Goal: Task Accomplishment & Management: Complete application form

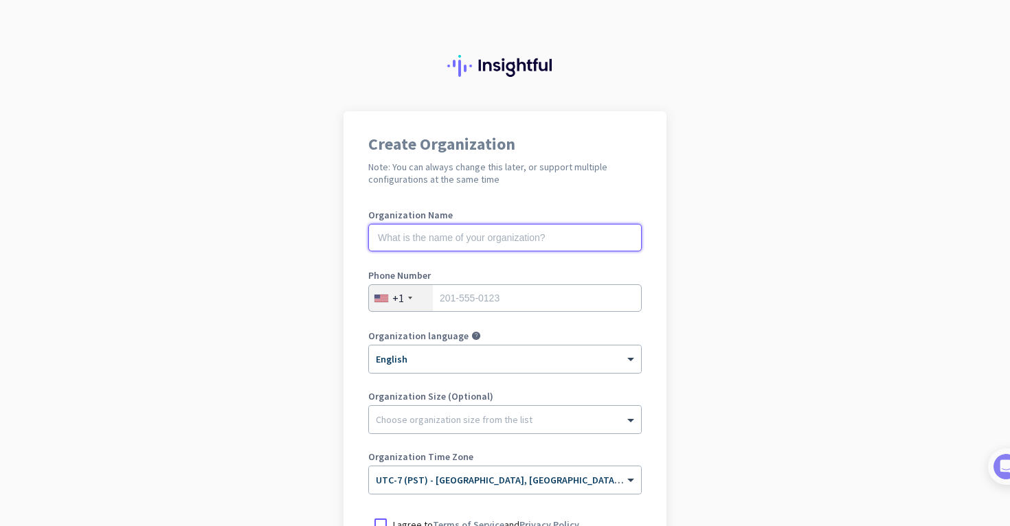
click at [443, 236] on input "text" at bounding box center [504, 237] width 273 height 27
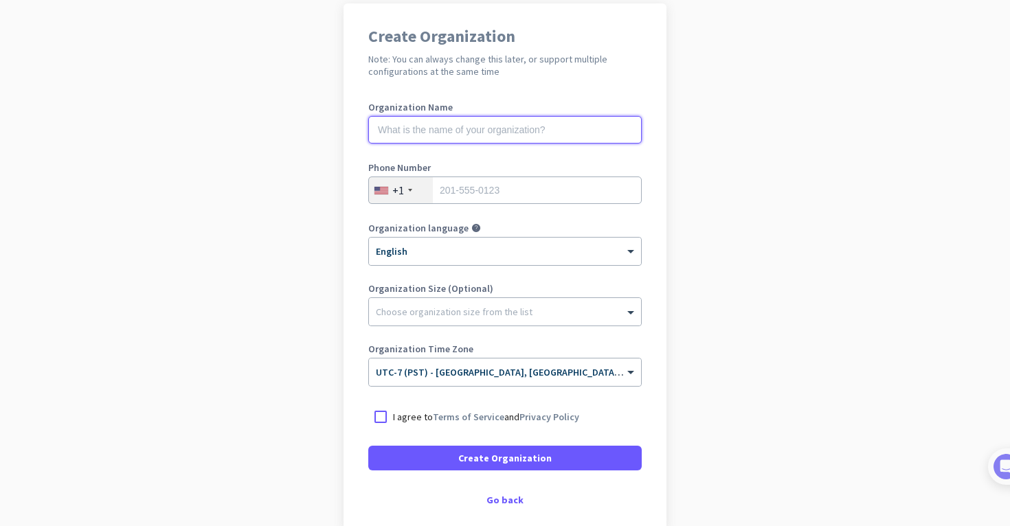
scroll to position [107, 0]
type input "Mercor"
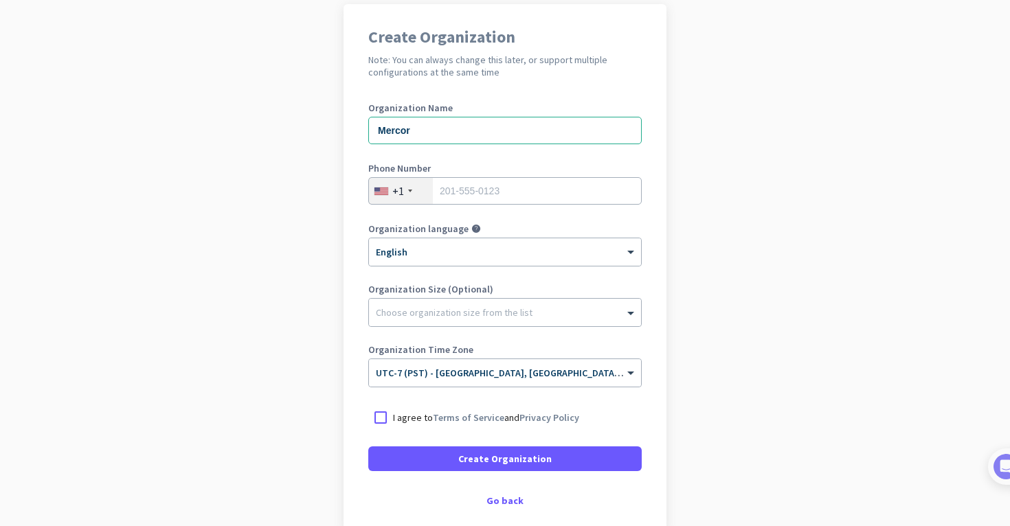
click at [202, 267] on app-onboarding-organization "Create Organization Note: You can always change this later, or support multiple…" at bounding box center [505, 301] width 1010 height 595
click at [508, 194] on input "tel" at bounding box center [504, 190] width 273 height 27
type input "9089170176"
click at [265, 269] on app-onboarding-organization "Create Organization Note: You can always change this later, or support multiple…" at bounding box center [505, 301] width 1010 height 595
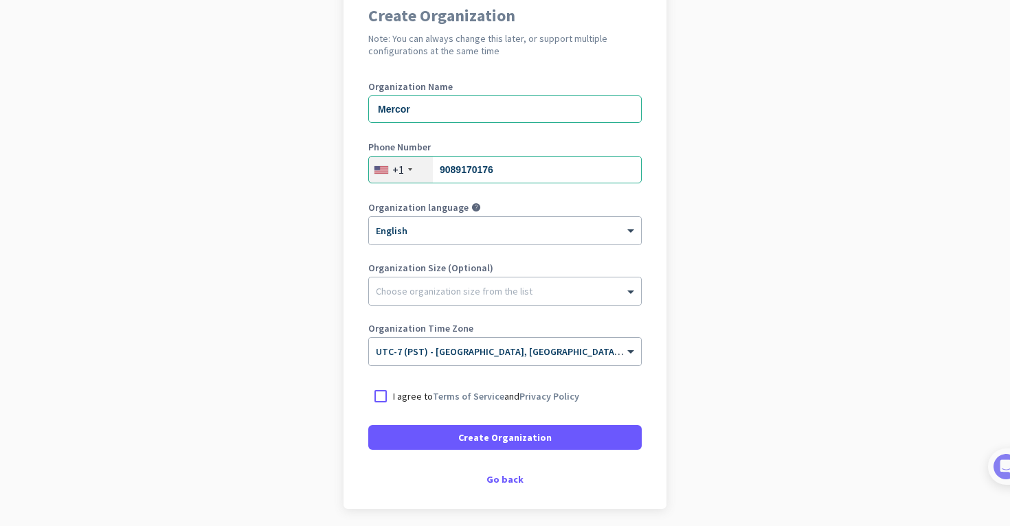
scroll to position [131, 0]
click at [380, 394] on div at bounding box center [380, 394] width 25 height 25
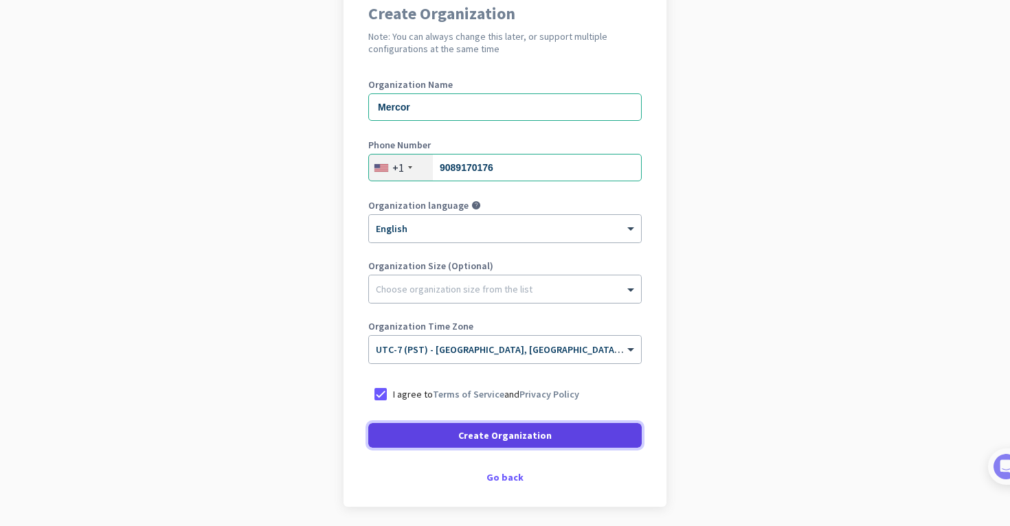
click at [487, 434] on span "Create Organization" at bounding box center [504, 436] width 93 height 14
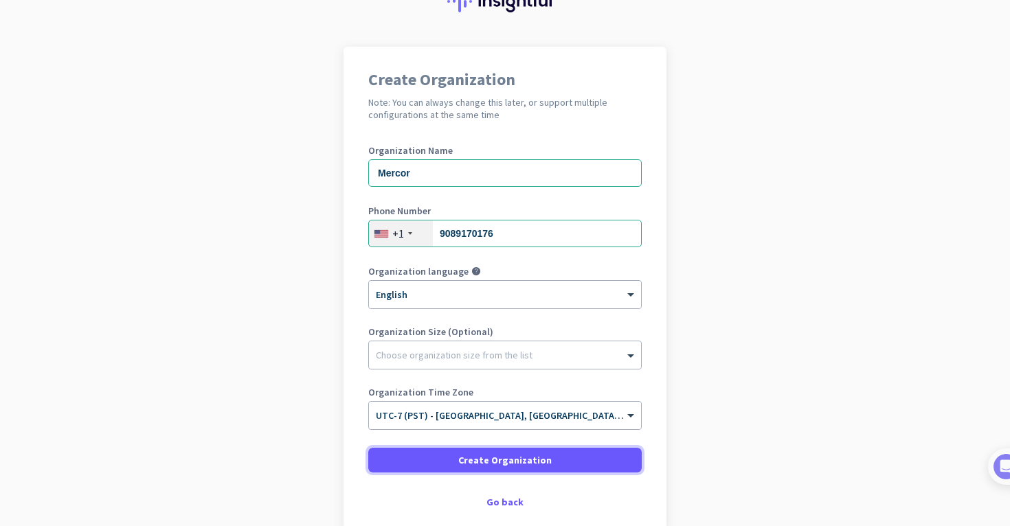
scroll to position [49, 0]
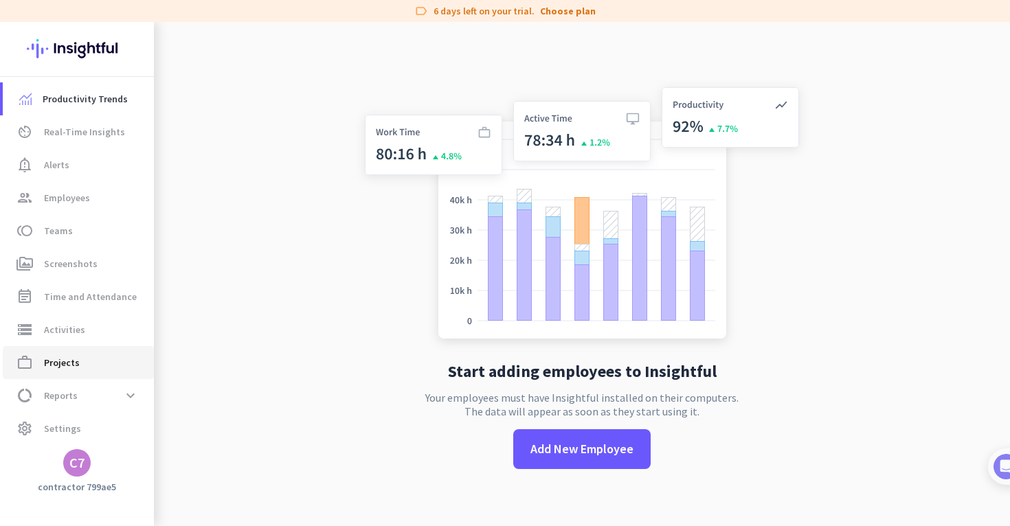
click at [58, 361] on span "Projects" at bounding box center [62, 363] width 36 height 16
